Goal: Transaction & Acquisition: Subscribe to service/newsletter

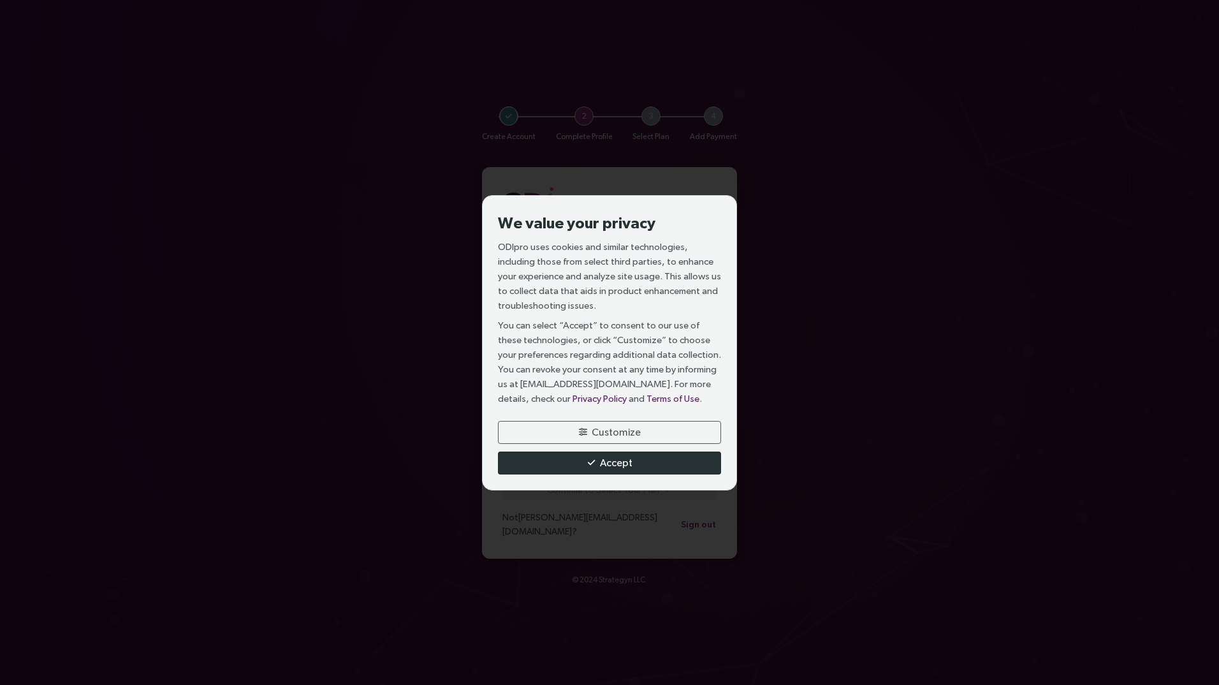
click at [600, 458] on span "Accept" at bounding box center [616, 462] width 33 height 16
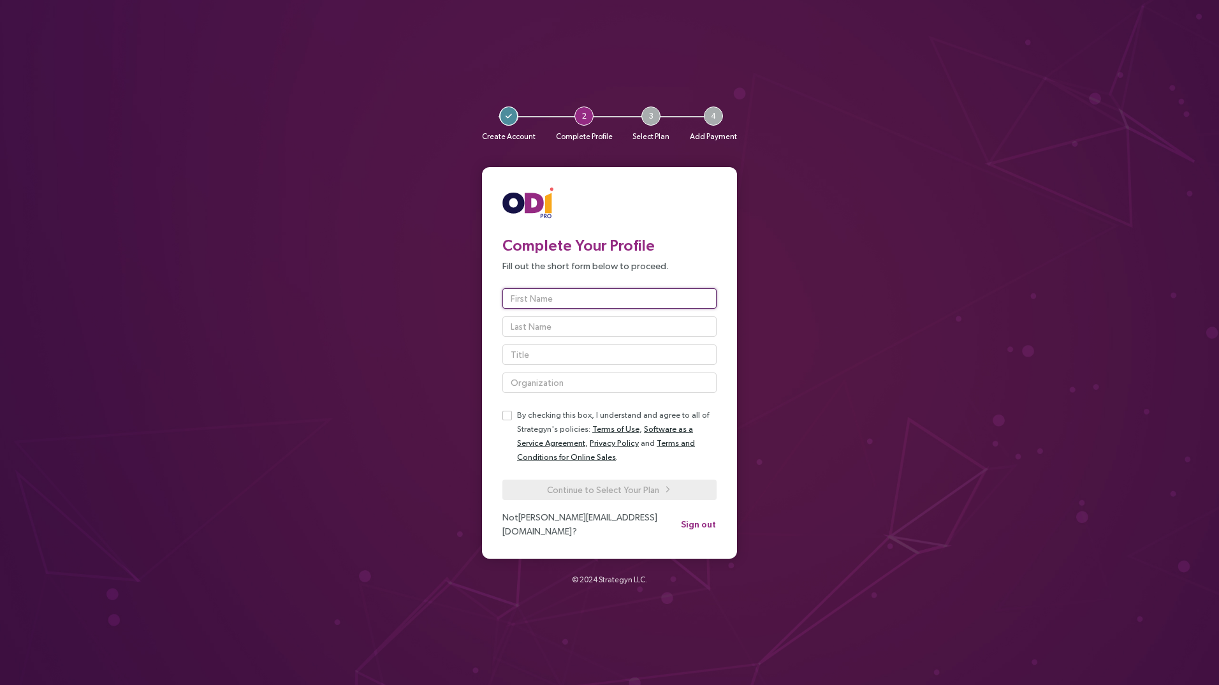
click at [565, 300] on input "text" at bounding box center [609, 298] width 214 height 20
type input "[PERSON_NAME]"
type input "P"
type input "Westpac"
click at [558, 356] on input "text" at bounding box center [609, 354] width 214 height 20
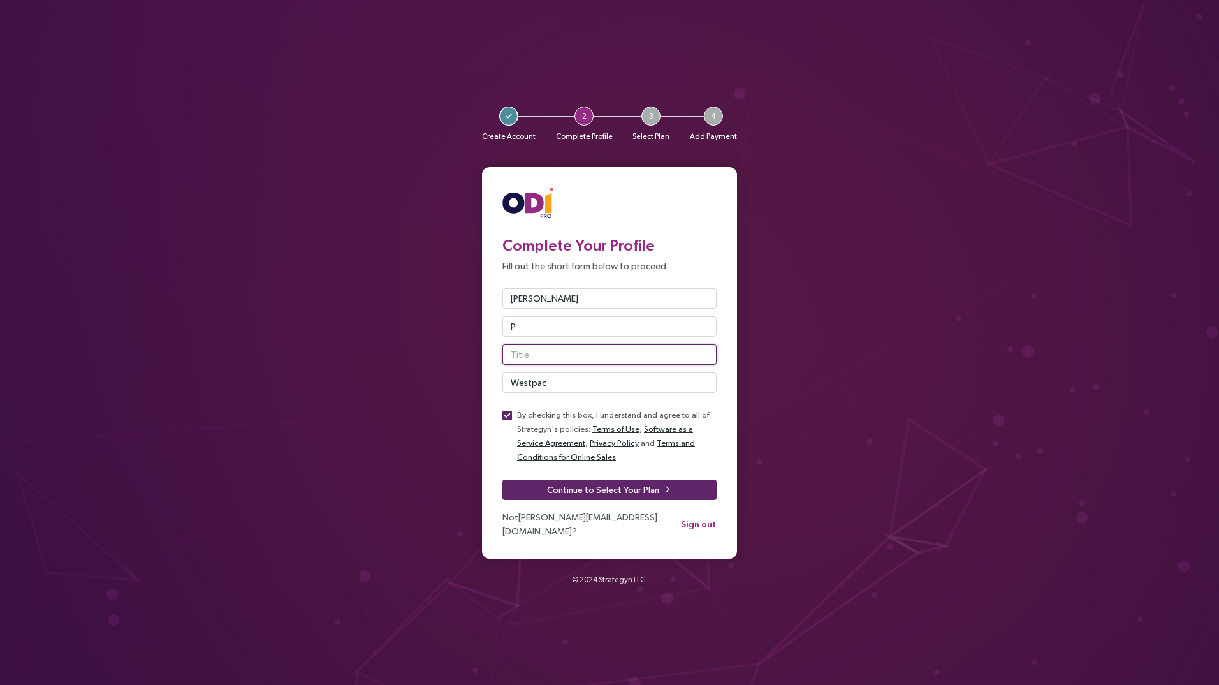
click at [532, 355] on input "text" at bounding box center [609, 354] width 214 height 20
click at [544, 353] on input "text" at bounding box center [609, 354] width 214 height 20
type input "Snr. Strategy Manager"
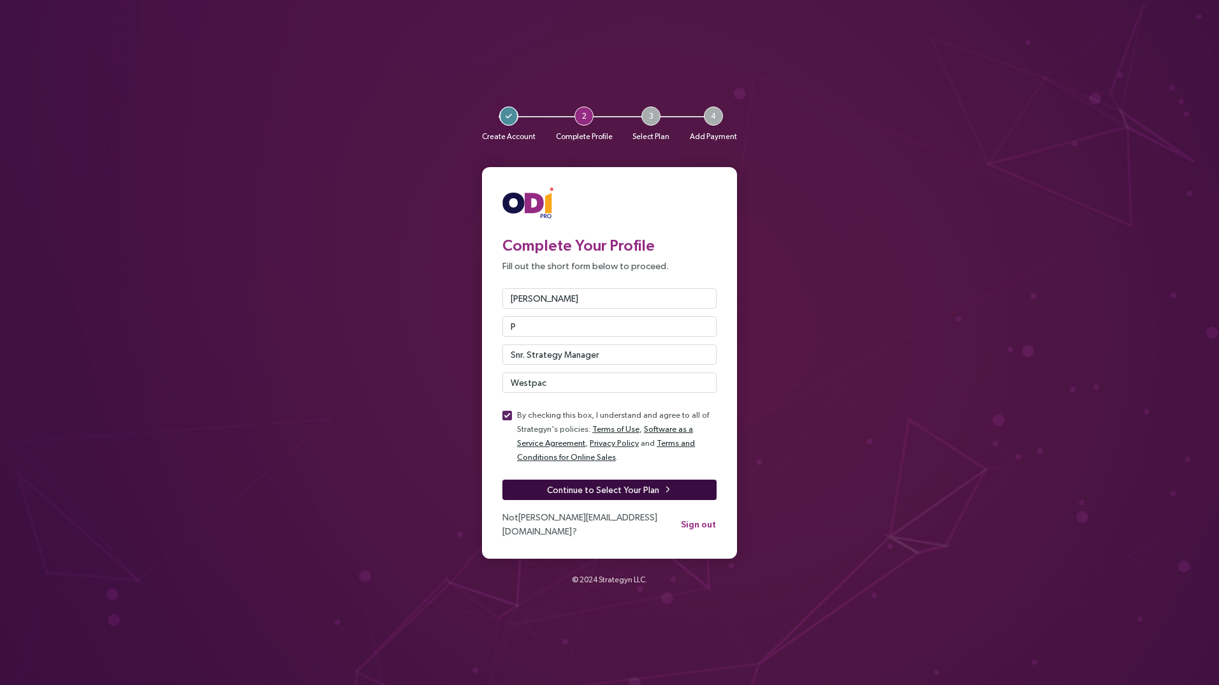
click at [606, 483] on span "Continue to Select Your Plan" at bounding box center [603, 490] width 112 height 14
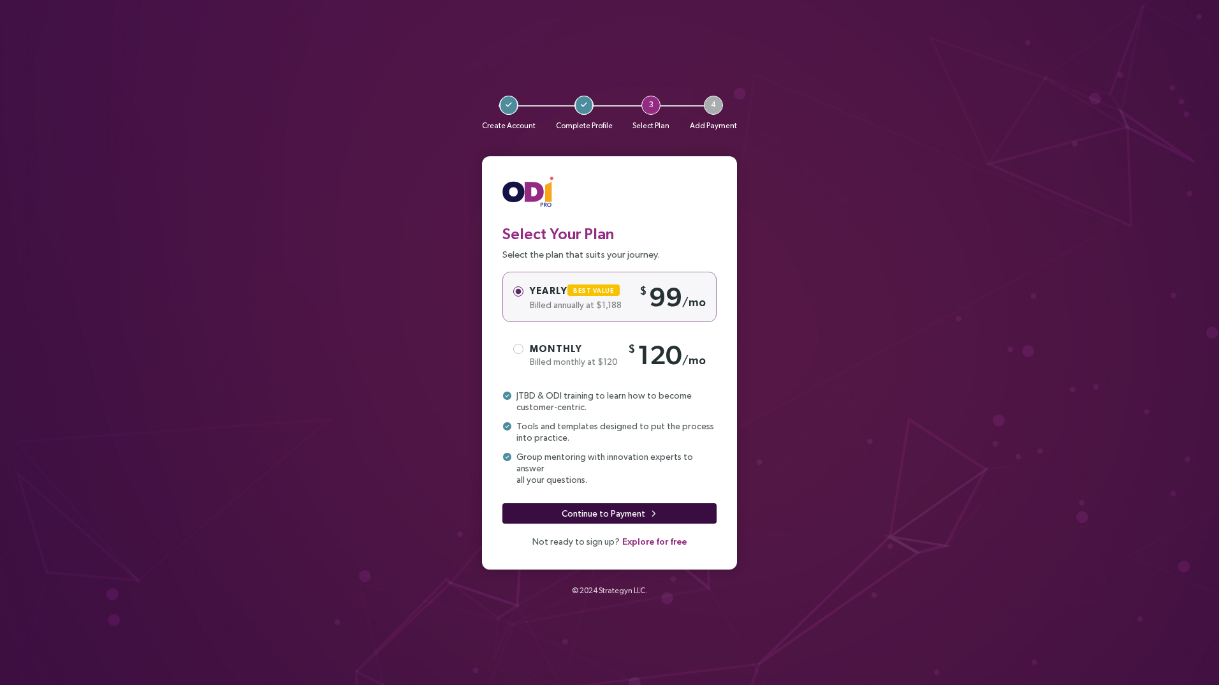
click at [605, 511] on span "Continue to Payment" at bounding box center [604, 513] width 84 height 14
